Goal: Check status: Check status

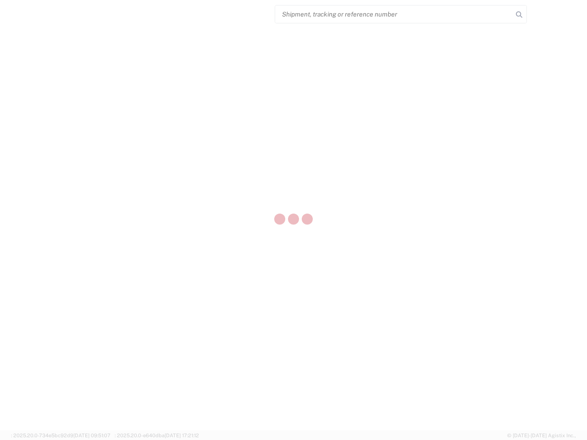
select select "US"
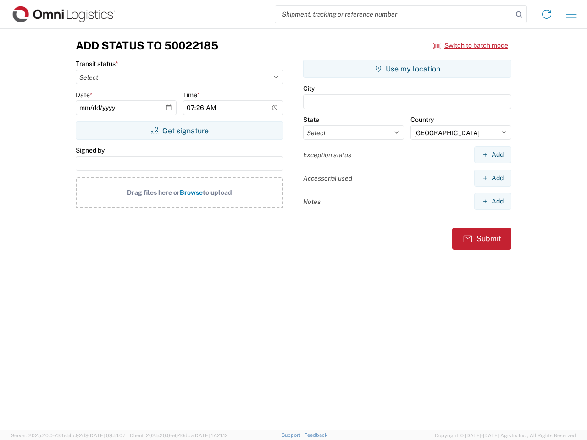
click at [394, 14] on input "search" at bounding box center [393, 14] width 237 height 17
click at [519, 15] on icon at bounding box center [519, 14] width 13 height 13
click at [546, 14] on icon at bounding box center [546, 14] width 15 height 15
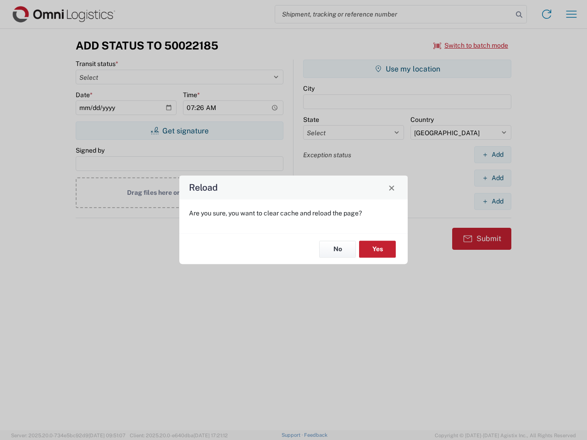
click at [571, 14] on div "Reload Are you sure, you want to clear cache and reload the page? No Yes" at bounding box center [293, 220] width 587 height 440
click at [471, 45] on div "Reload Are you sure, you want to clear cache and reload the page? No Yes" at bounding box center [293, 220] width 587 height 440
click at [179, 131] on div "Reload Are you sure, you want to clear cache and reload the page? No Yes" at bounding box center [293, 220] width 587 height 440
click at [407, 69] on div "Reload Are you sure, you want to clear cache and reload the page? No Yes" at bounding box center [293, 220] width 587 height 440
click at [492, 154] on div "Reload Are you sure, you want to clear cache and reload the page? No Yes" at bounding box center [293, 220] width 587 height 440
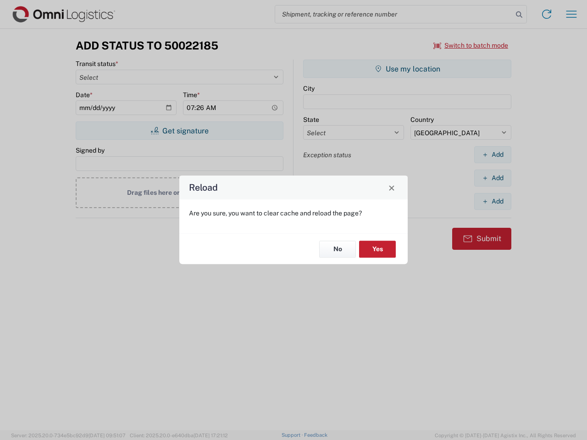
click at [492, 178] on div "Reload Are you sure, you want to clear cache and reload the page? No Yes" at bounding box center [293, 220] width 587 height 440
click at [492, 201] on div "Reload Are you sure, you want to clear cache and reload the page? No Yes" at bounding box center [293, 220] width 587 height 440
